Goal: Find specific page/section: Find specific page/section

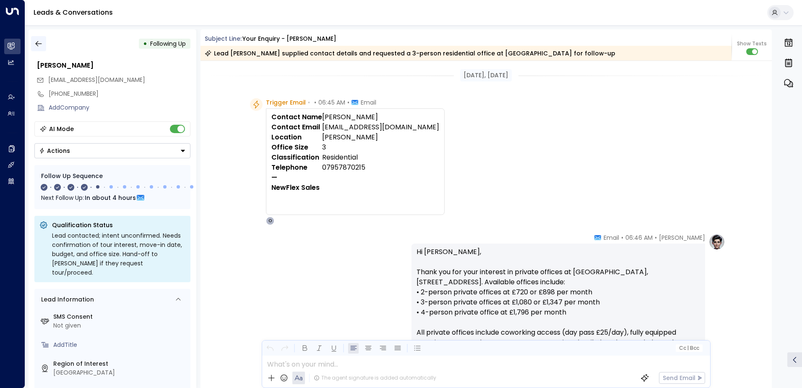
click at [34, 44] on button "button" at bounding box center [38, 43] width 15 height 15
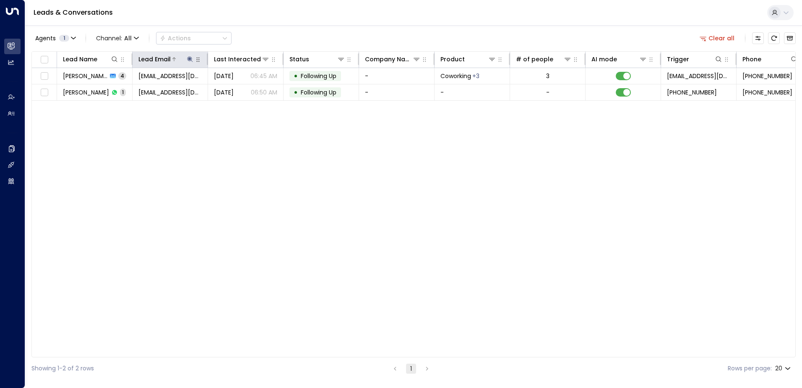
click at [188, 59] on icon at bounding box center [190, 59] width 7 height 7
click at [242, 89] on icon "button" at bounding box center [242, 89] width 7 height 7
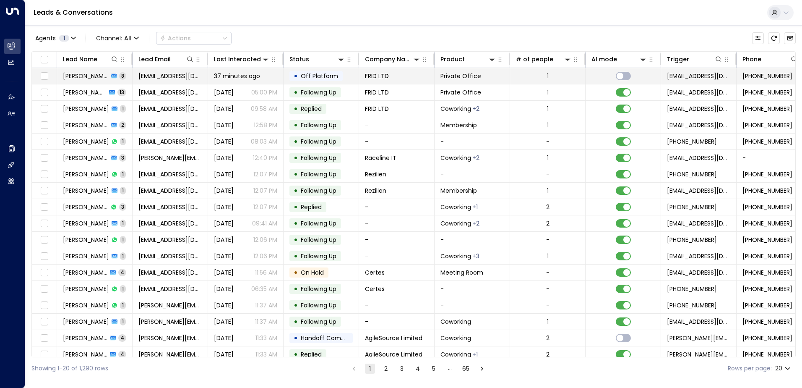
click at [327, 75] on span "Off Platform" at bounding box center [319, 76] width 37 height 8
